Goal: Use online tool/utility: Use online tool/utility

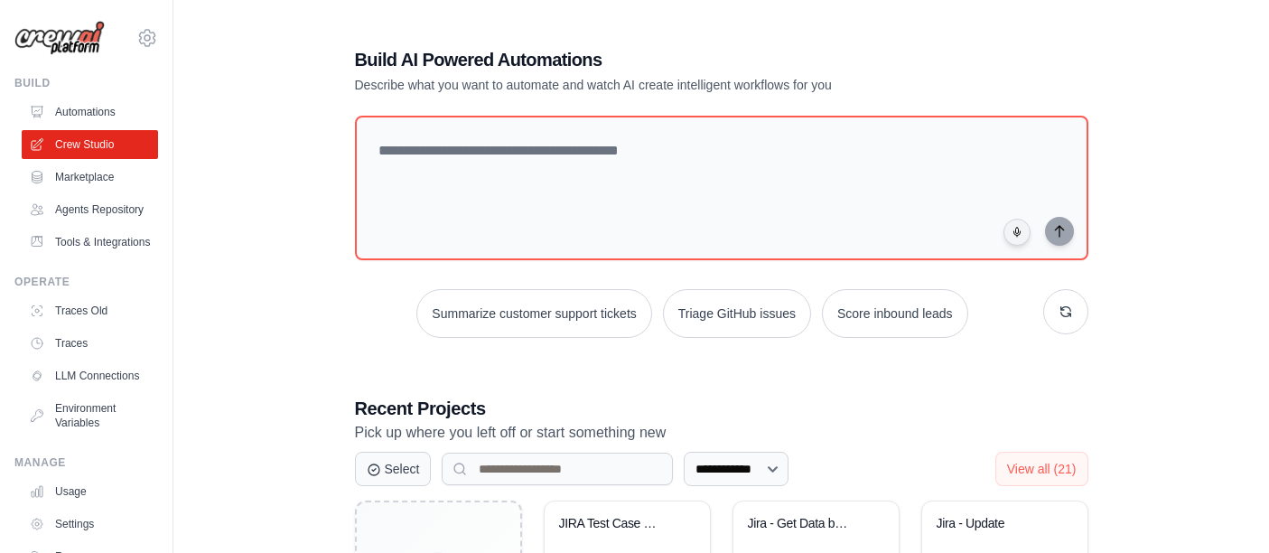
click at [617, 516] on div "JIRA Test Case Generators" at bounding box center [627, 537] width 136 height 42
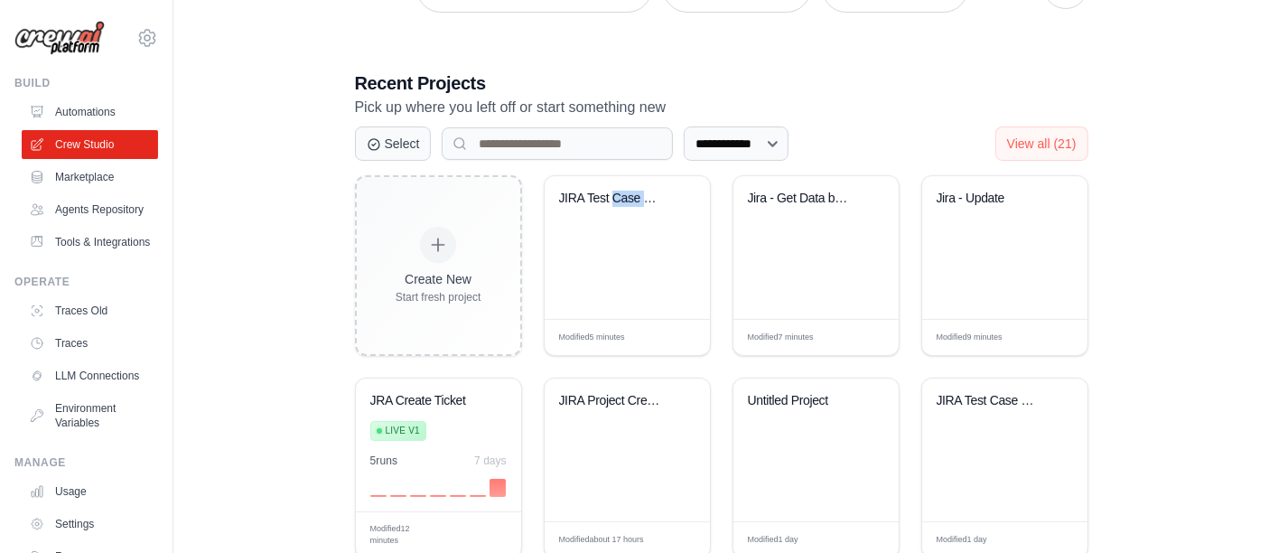
click at [617, 223] on div "JIRA Test Case Generators" at bounding box center [627, 212] width 136 height 42
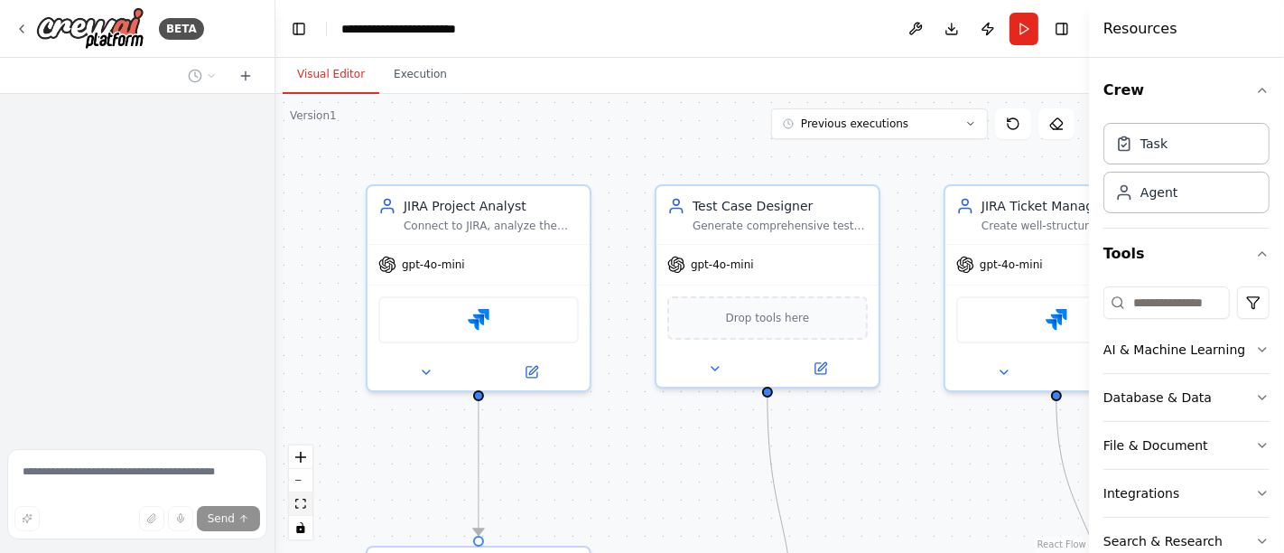
click at [305, 499] on icon "fit view" at bounding box center [300, 504] width 11 height 10
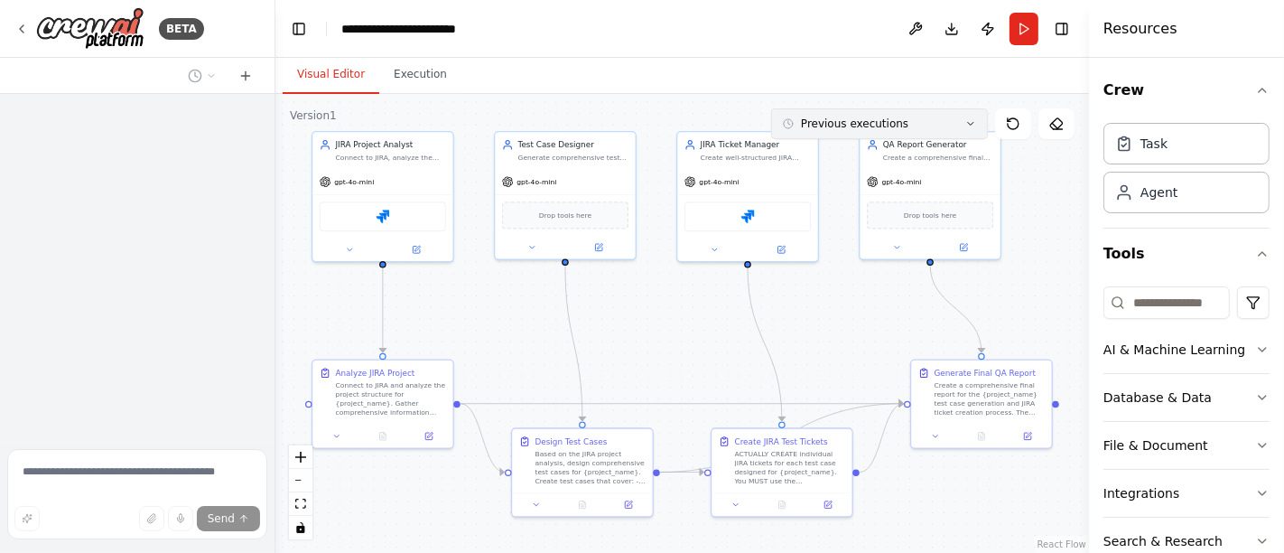
click at [970, 125] on icon at bounding box center [971, 123] width 11 height 11
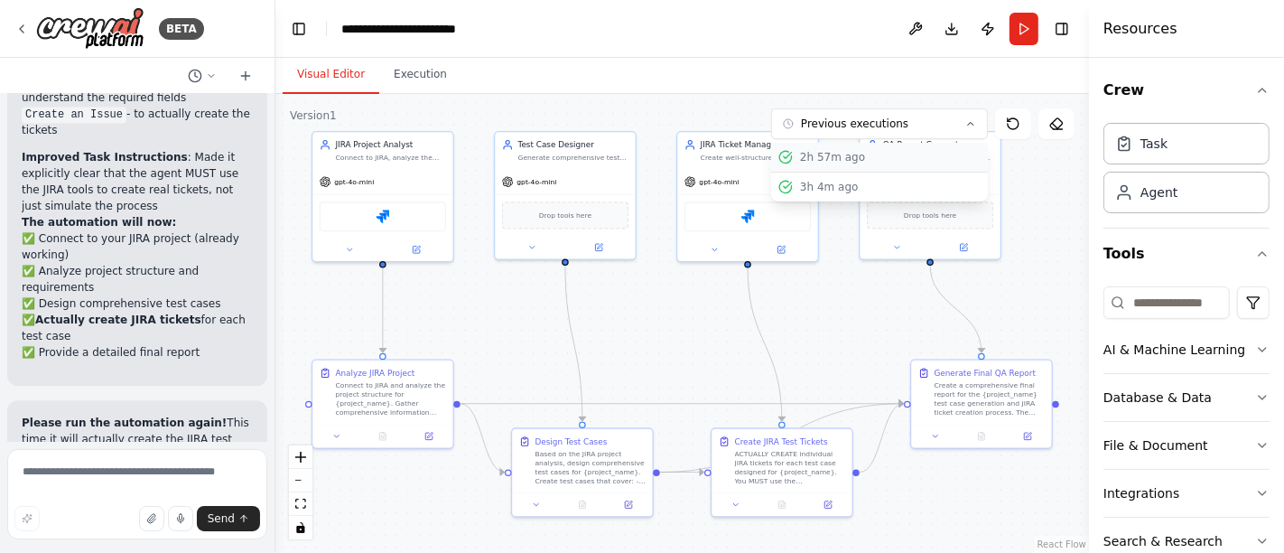
click at [836, 163] on button "2h 57m ago" at bounding box center [879, 158] width 217 height 30
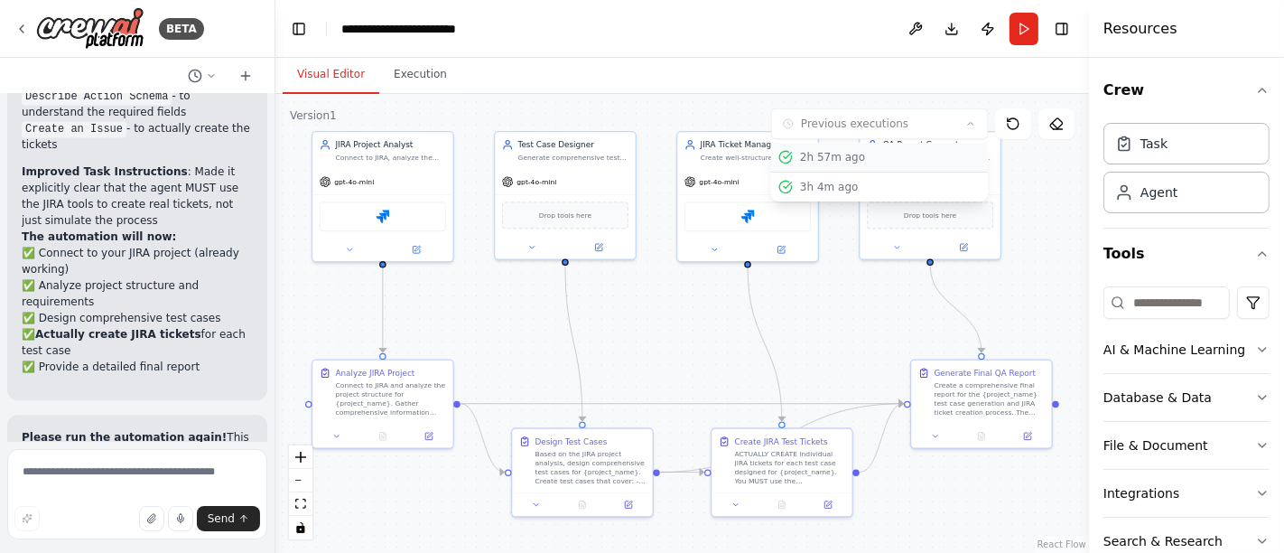
scroll to position [3502, 0]
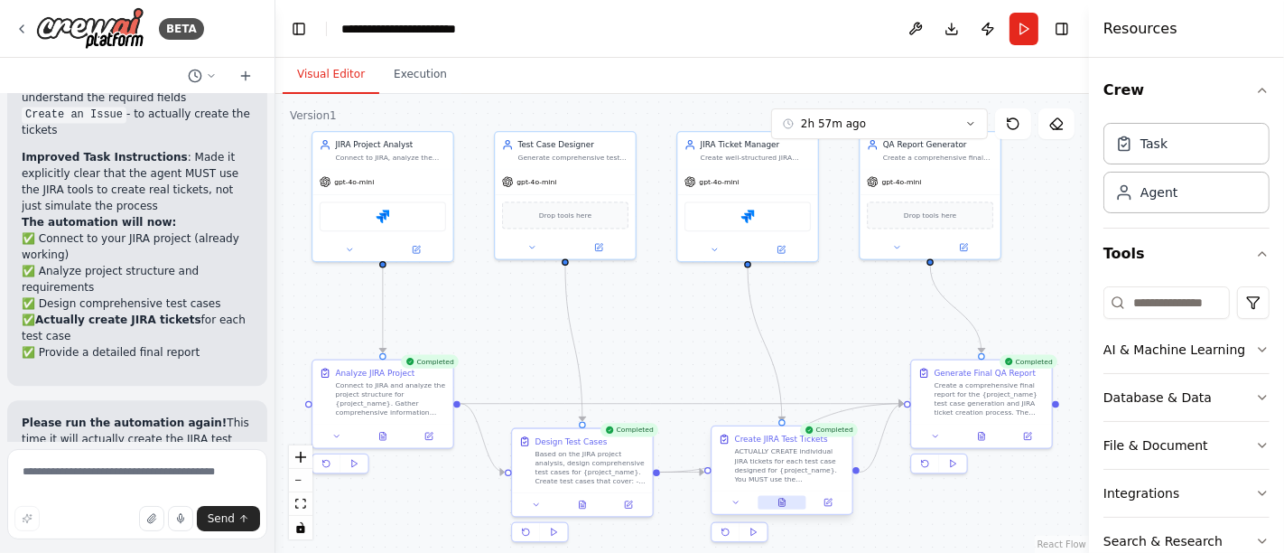
click at [780, 504] on icon at bounding box center [781, 504] width 3 height 0
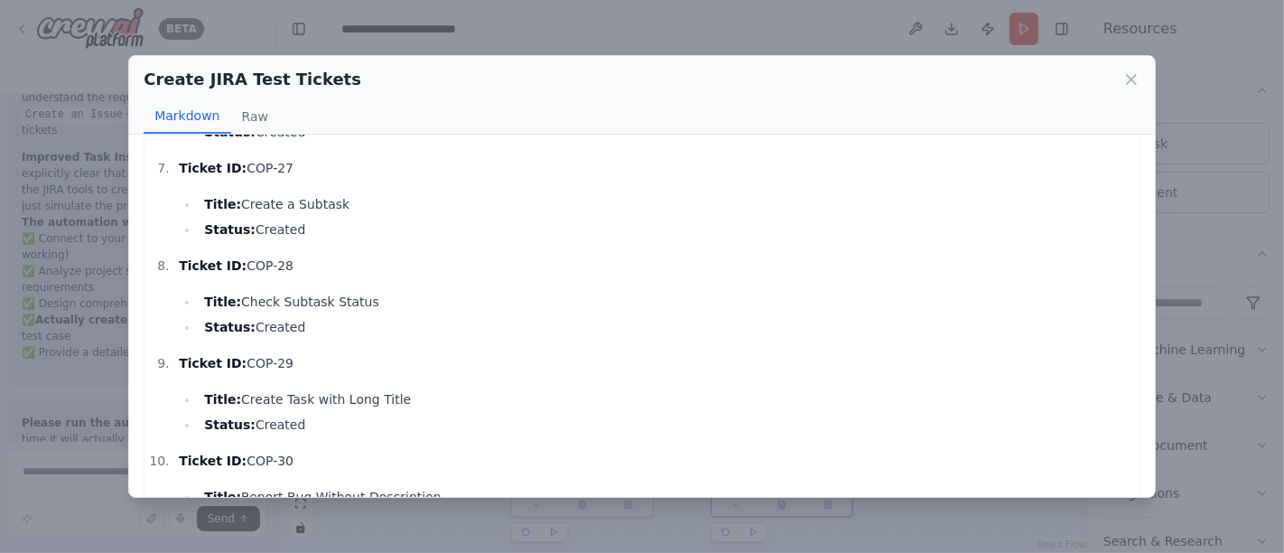
scroll to position [696, 0]
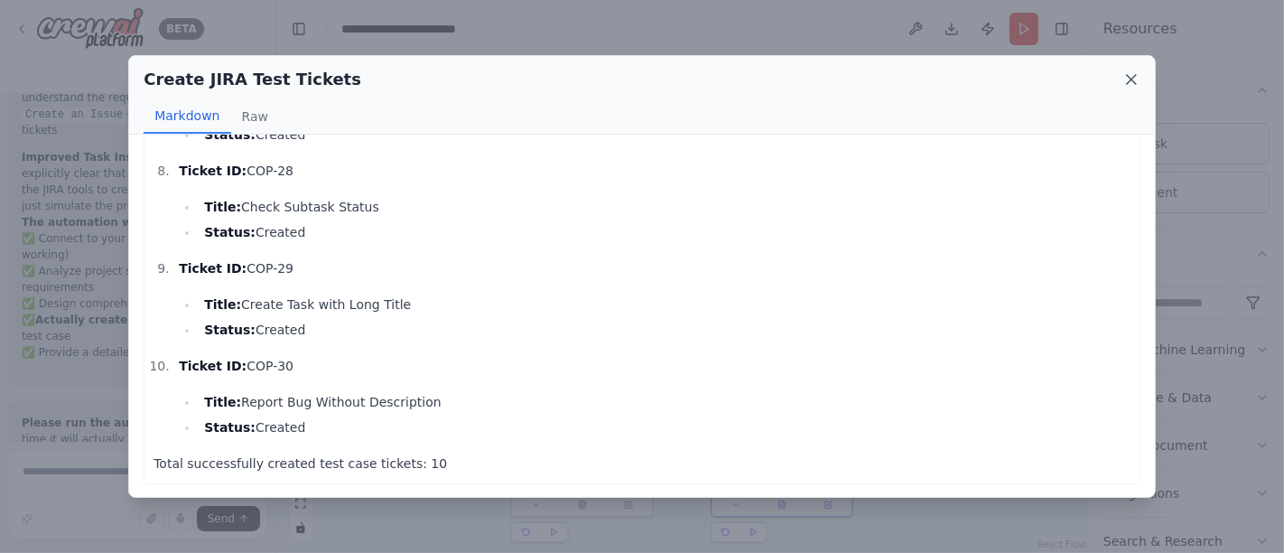
click at [1133, 76] on icon at bounding box center [1132, 79] width 18 height 18
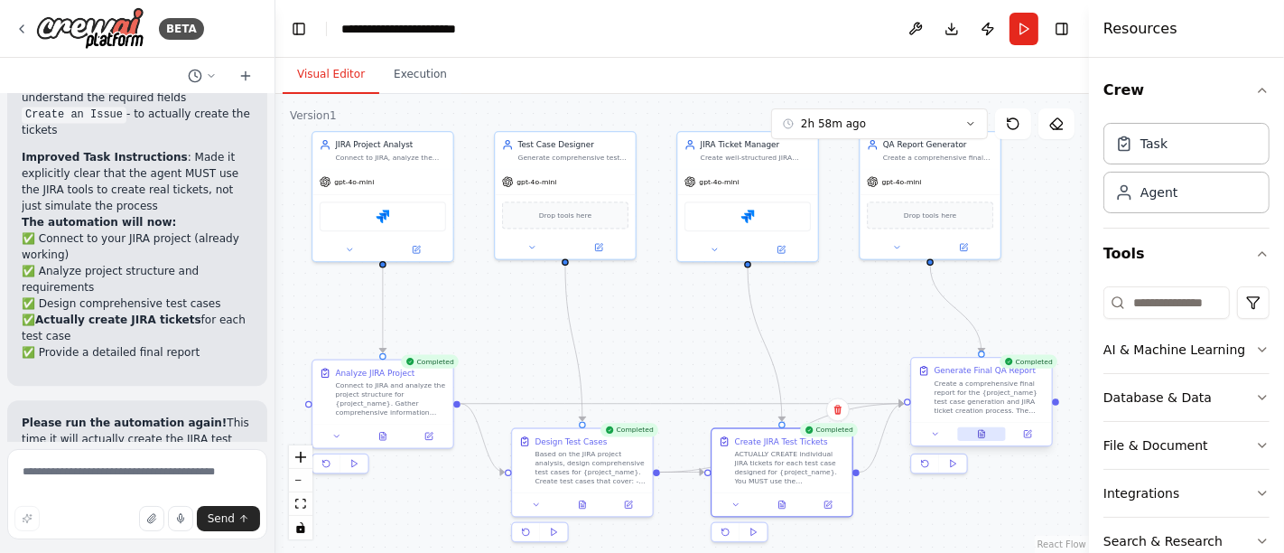
click at [987, 437] on button at bounding box center [981, 434] width 48 height 14
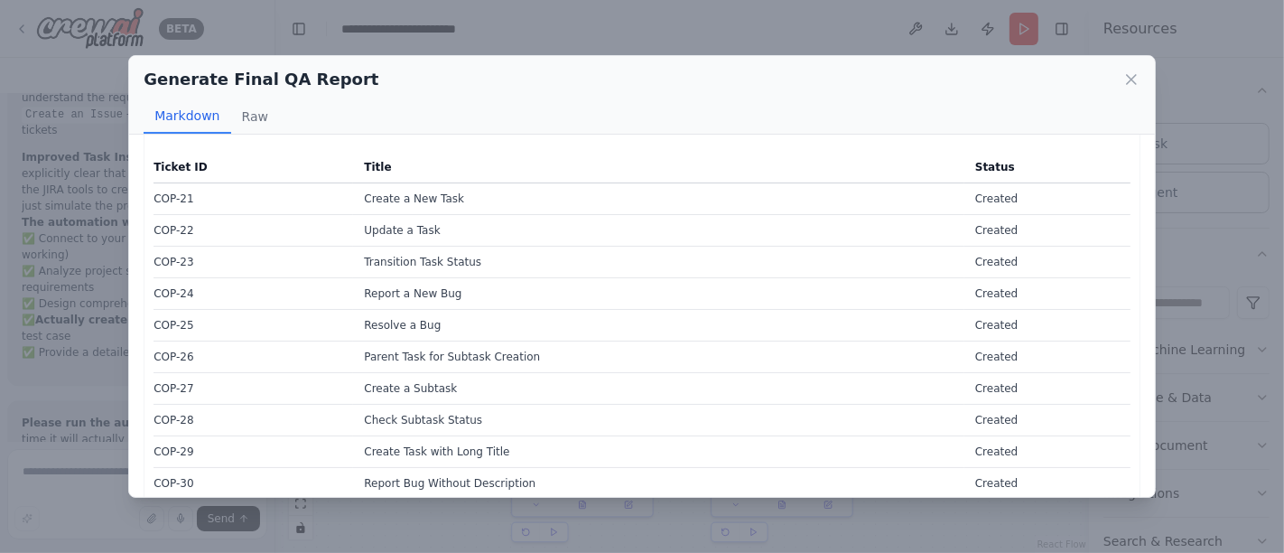
scroll to position [1204, 0]
click at [1133, 87] on icon at bounding box center [1132, 79] width 18 height 18
